Goal: Navigation & Orientation: Find specific page/section

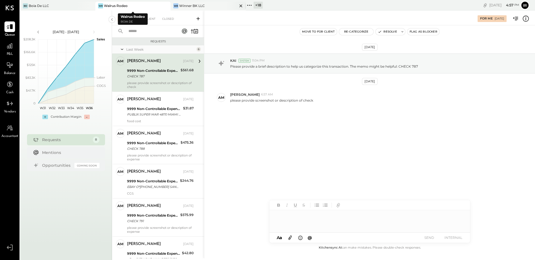
click at [184, 6] on div "Winner BK LLC" at bounding box center [192, 5] width 26 height 5
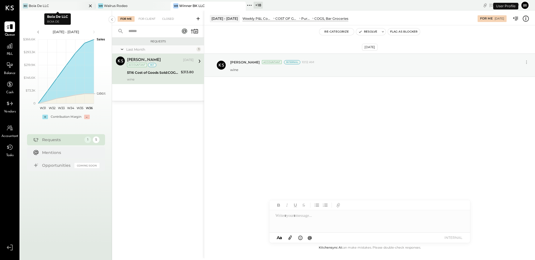
click at [89, 5] on icon at bounding box center [90, 6] width 7 height 7
click at [90, 6] on icon at bounding box center [90, 6] width 7 height 7
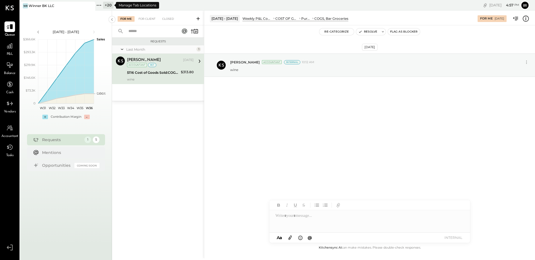
click at [98, 4] on icon at bounding box center [98, 5] width 7 height 7
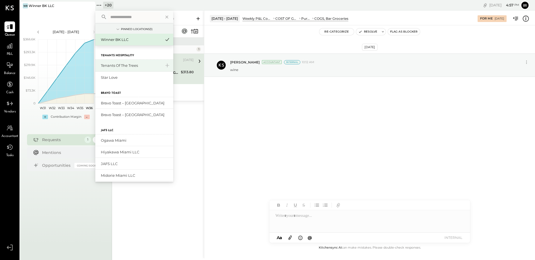
click at [142, 69] on div "Tenants of the Trees" at bounding box center [134, 66] width 78 height 12
click at [116, 63] on div "Tenants of the Trees" at bounding box center [131, 65] width 60 height 5
